Goal: Find specific page/section: Find specific page/section

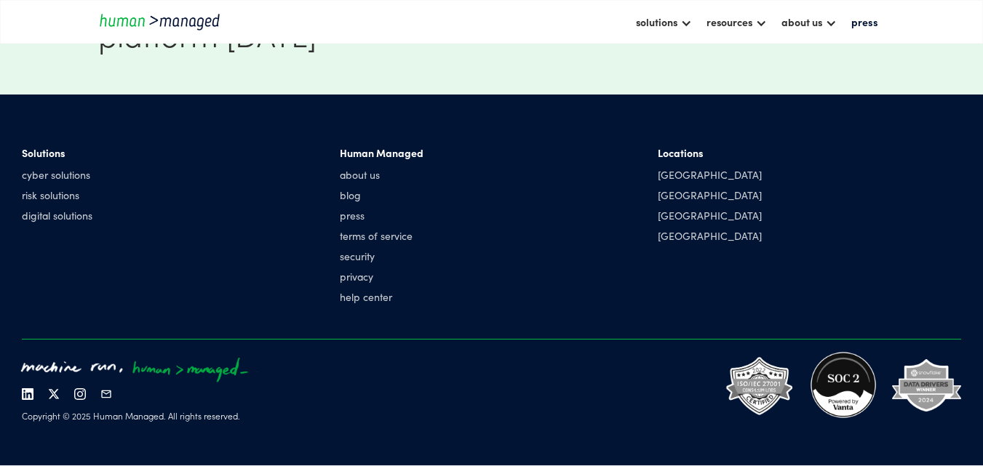
scroll to position [3432, 0]
click at [686, 175] on div "[GEOGRAPHIC_DATA]" at bounding box center [709, 174] width 104 height 15
click at [684, 178] on div "[GEOGRAPHIC_DATA]" at bounding box center [709, 174] width 104 height 15
click at [685, 178] on div "[GEOGRAPHIC_DATA]" at bounding box center [709, 174] width 104 height 15
click at [687, 178] on div "[GEOGRAPHIC_DATA]" at bounding box center [709, 174] width 104 height 15
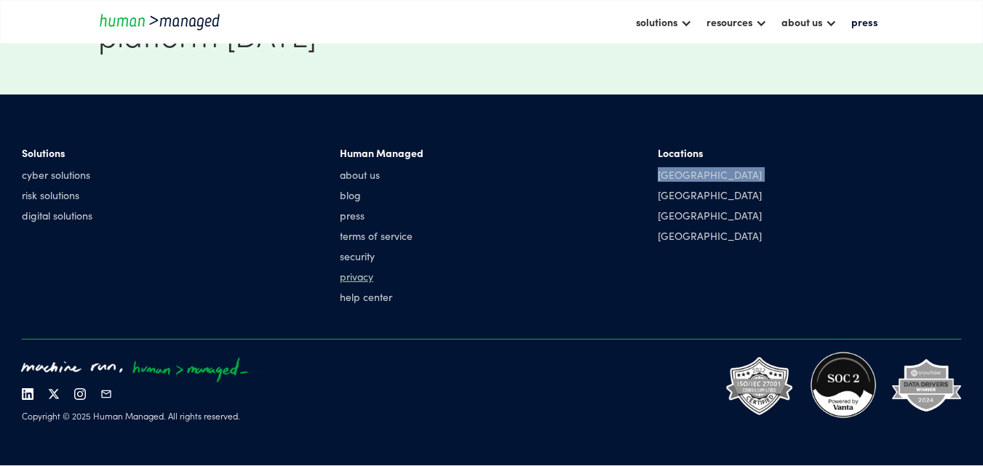
click at [366, 276] on link "privacy" at bounding box center [382, 276] width 84 height 15
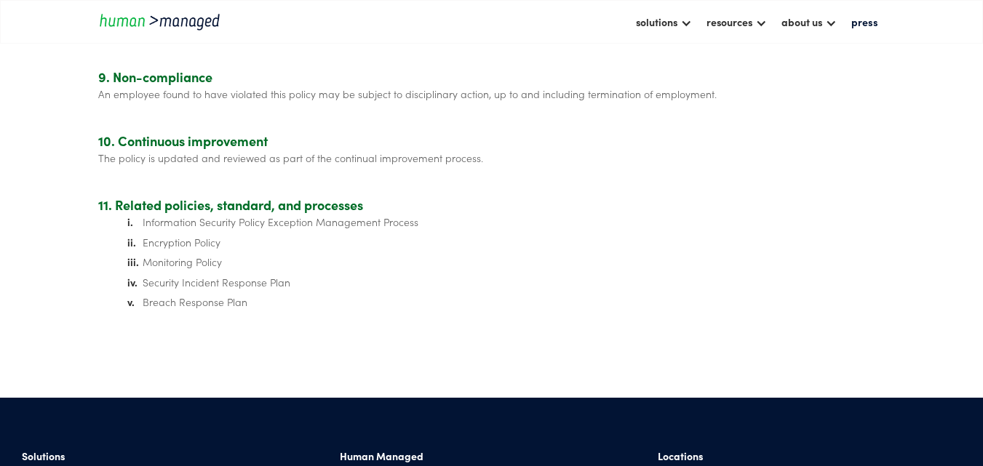
scroll to position [1964, 0]
